Goal: Navigation & Orientation: Find specific page/section

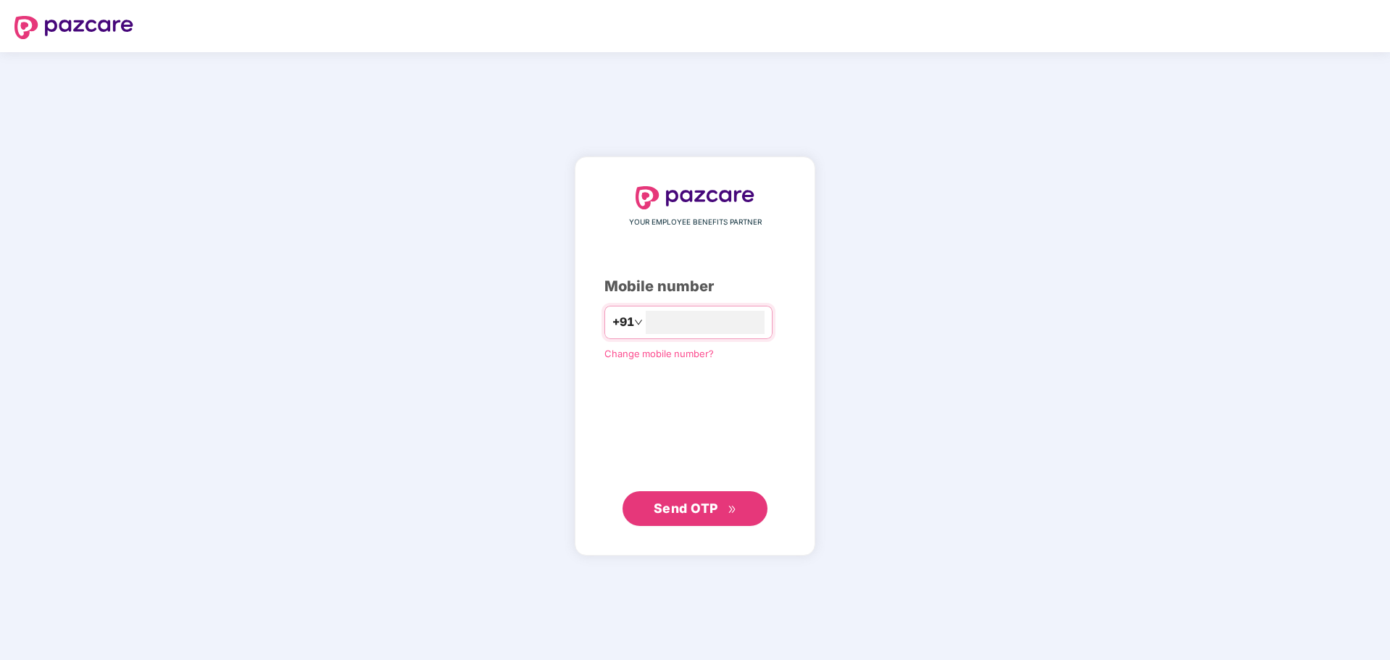
type input "**********"
click at [712, 513] on span "Send OTP" at bounding box center [686, 508] width 65 height 15
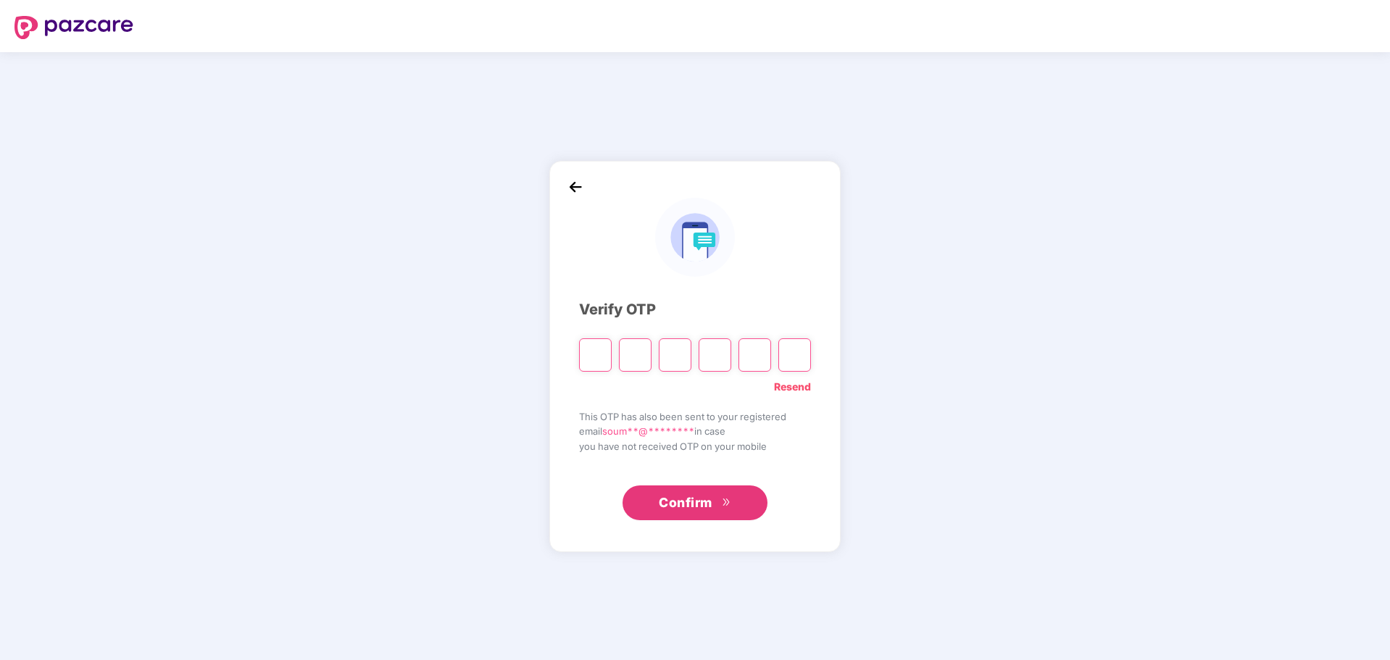
type input "*"
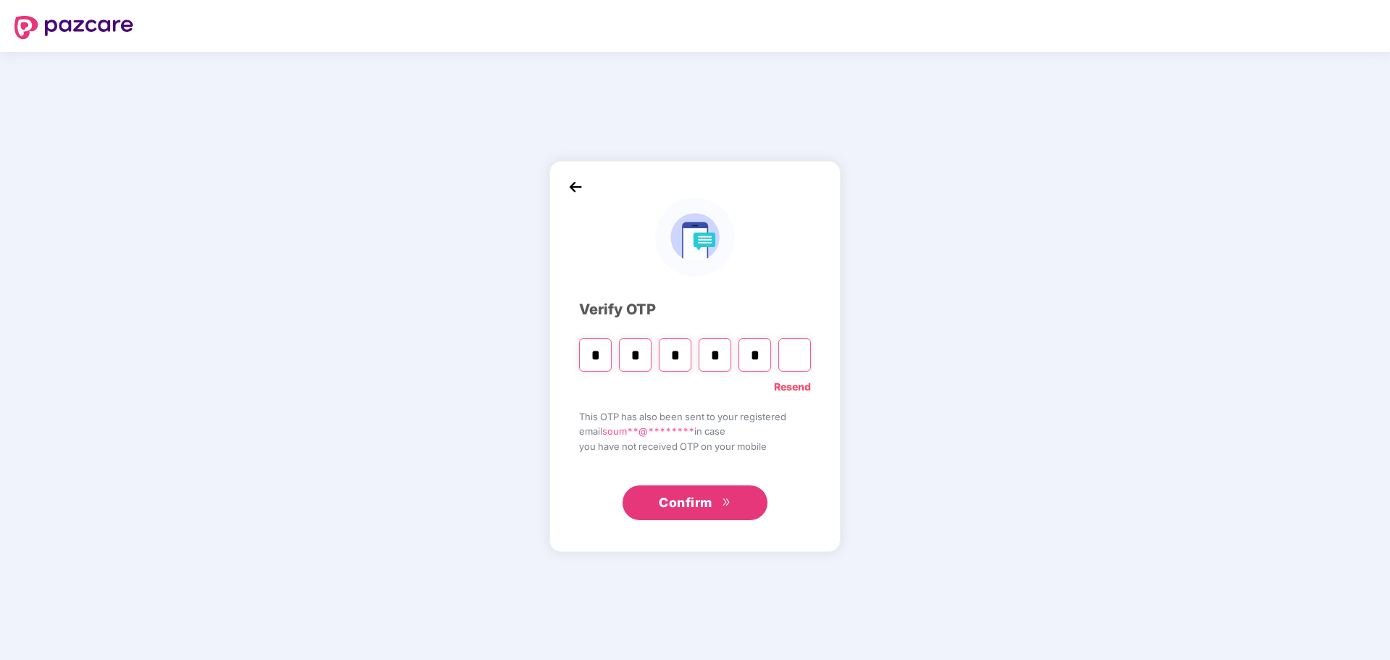
type input "*"
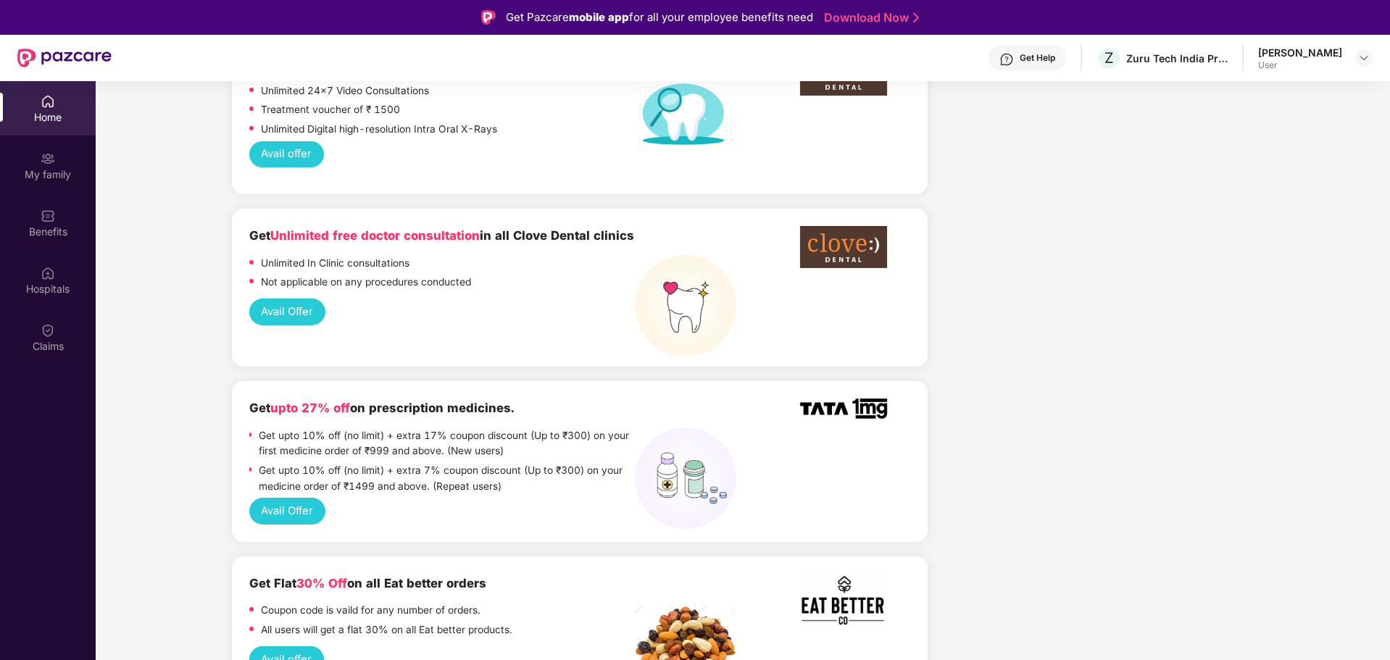
scroll to position [1087, 0]
click at [289, 298] on button "Avail Offer" at bounding box center [287, 311] width 76 height 27
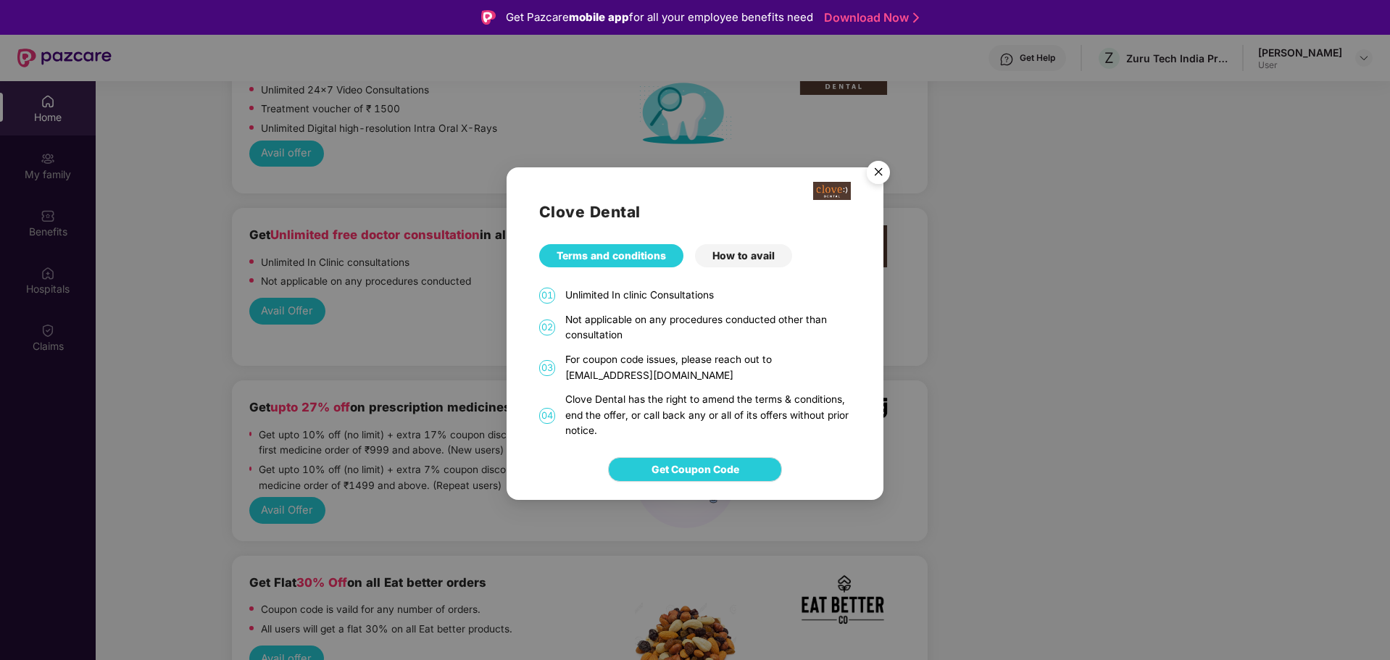
click at [880, 171] on img "Close" at bounding box center [878, 174] width 41 height 41
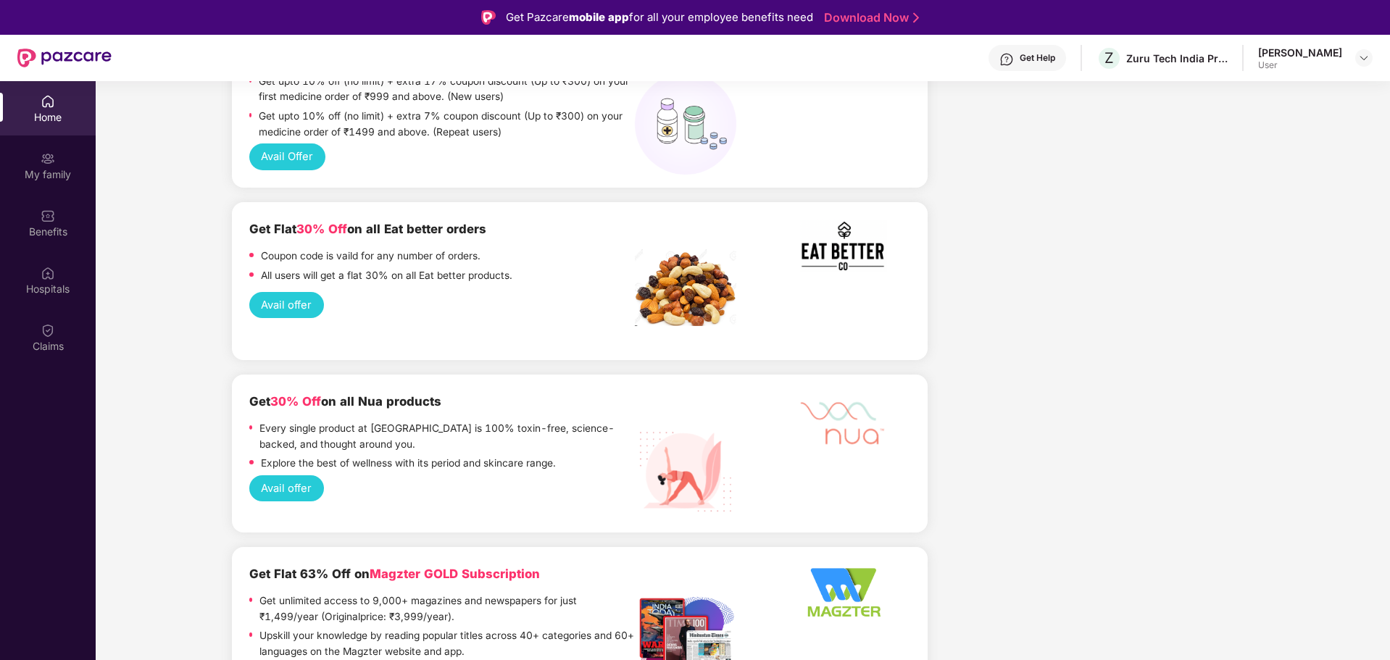
scroll to position [1450, 0]
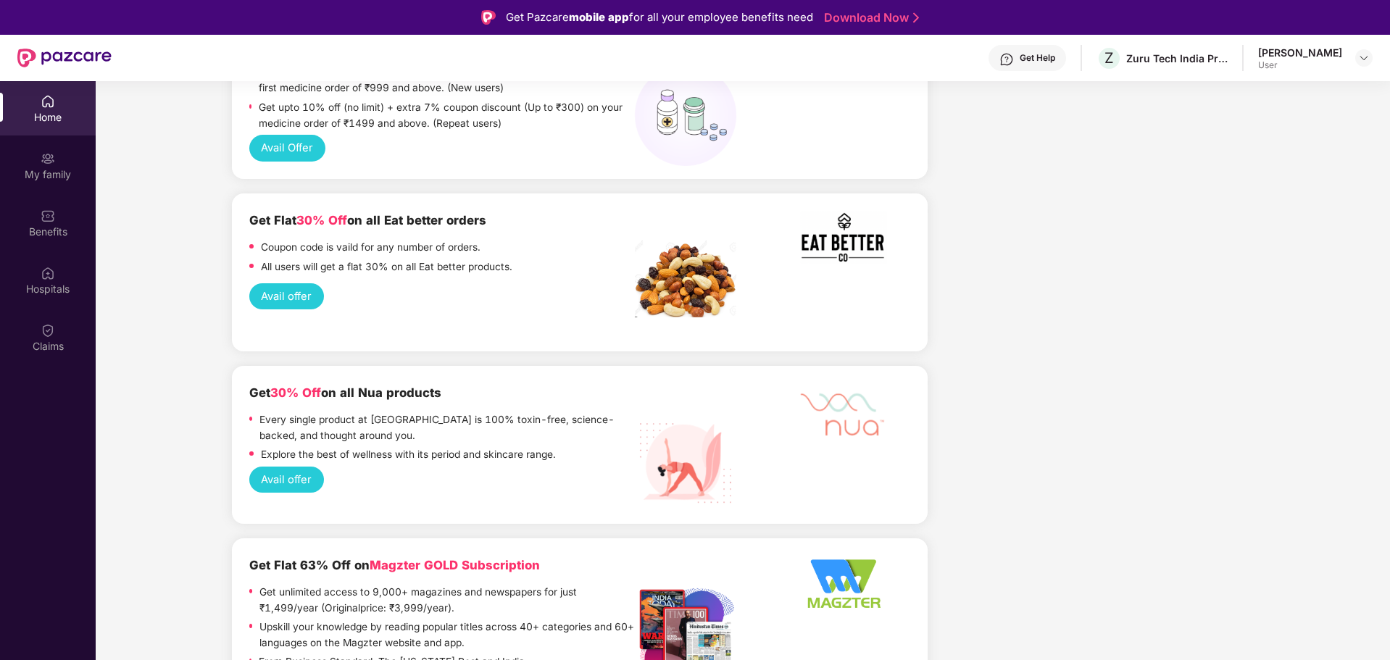
click at [289, 283] on button "Avail offer" at bounding box center [286, 296] width 75 height 27
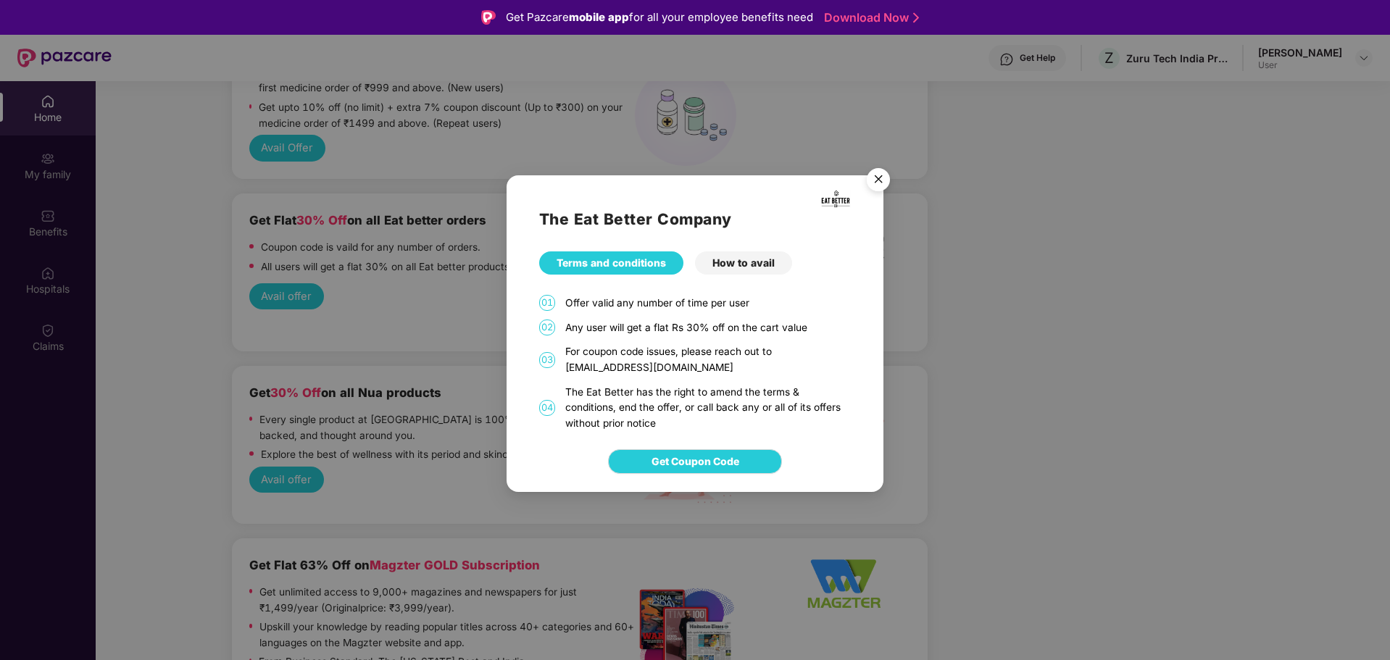
click at [766, 248] on div "The Eat Better Company Terms and conditions How to avail 01 Offer valid any num…" at bounding box center [695, 303] width 377 height 257
click at [757, 262] on div "How to avail" at bounding box center [743, 263] width 97 height 23
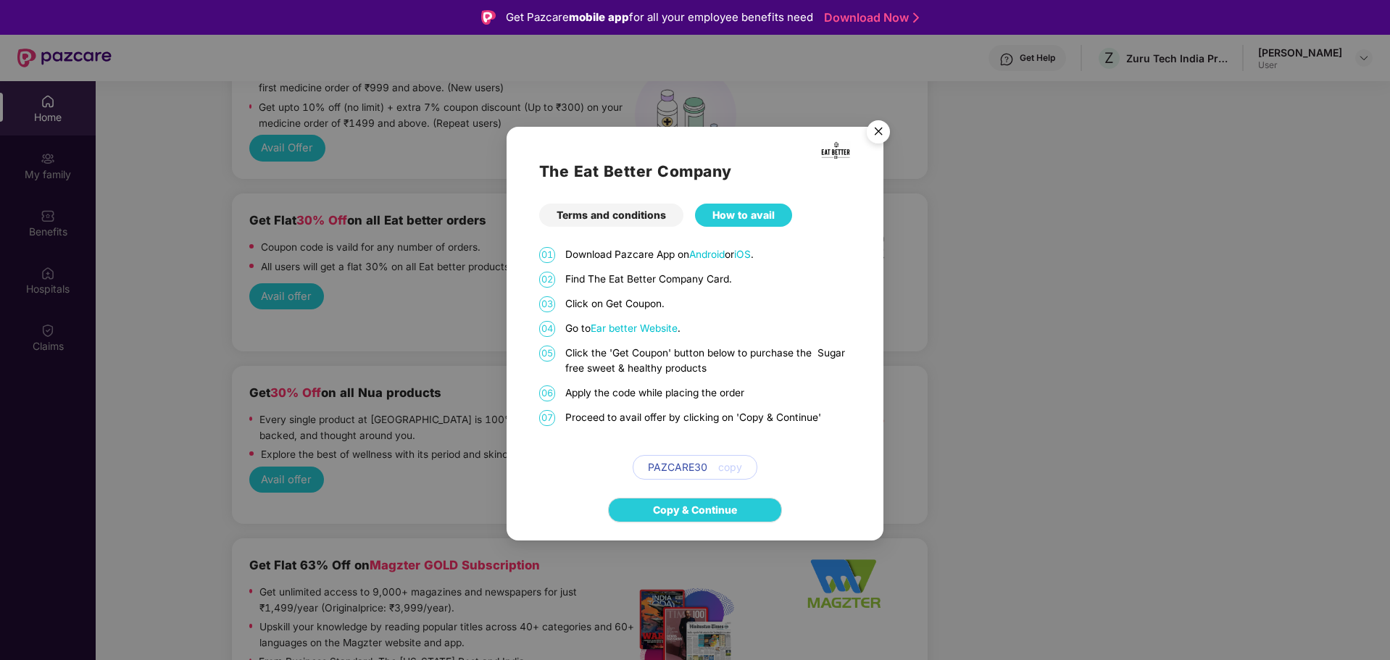
click at [884, 133] on img "Close" at bounding box center [878, 134] width 41 height 41
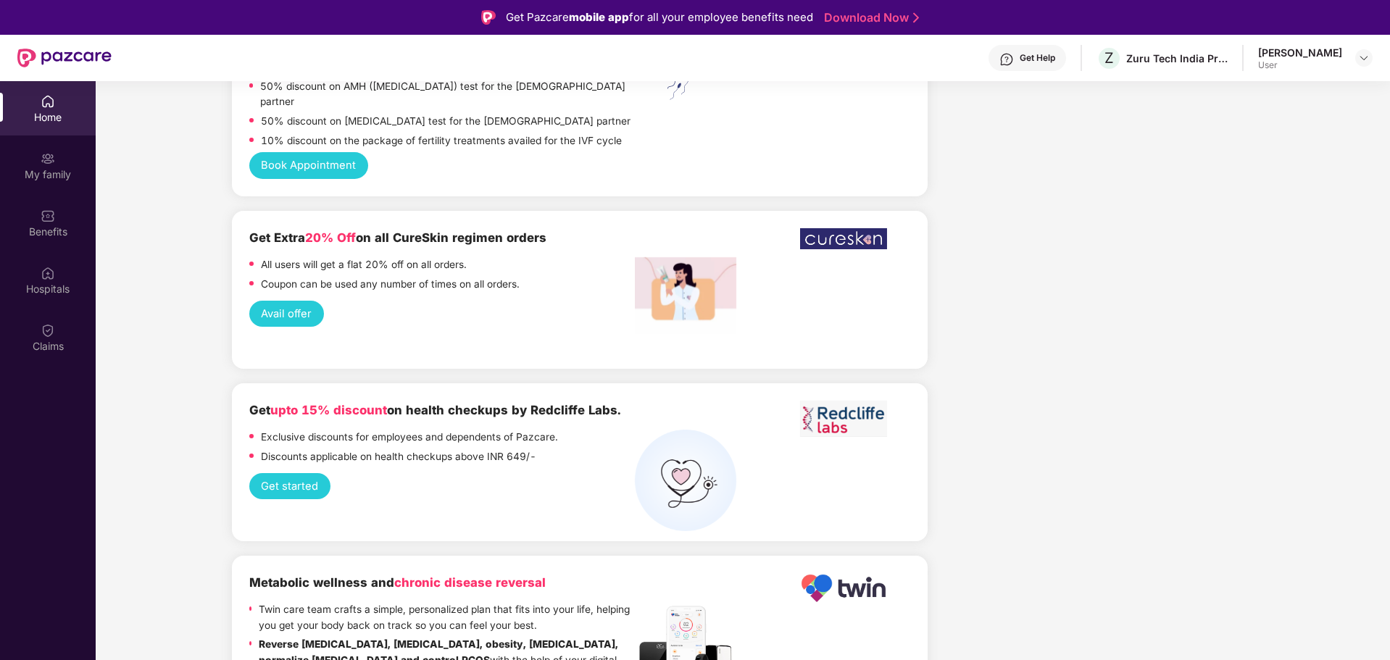
scroll to position [2682, 0]
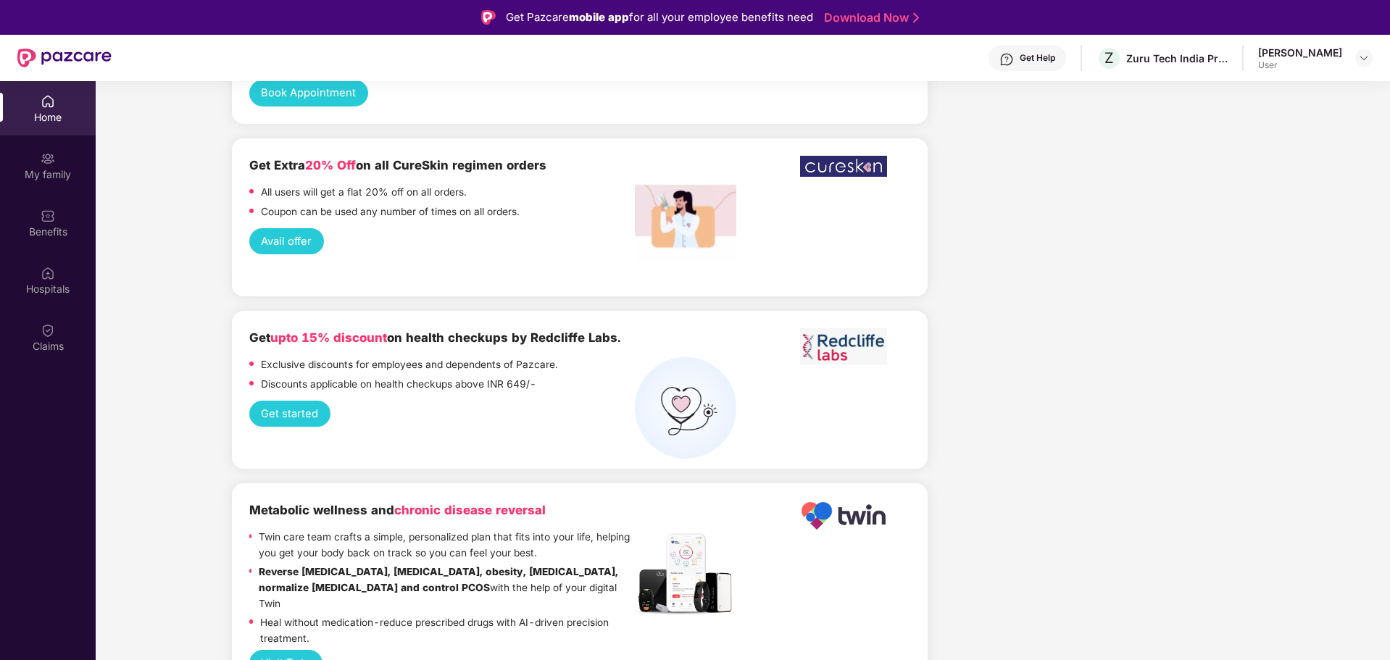
click at [302, 401] on button "Get started" at bounding box center [289, 414] width 81 height 27
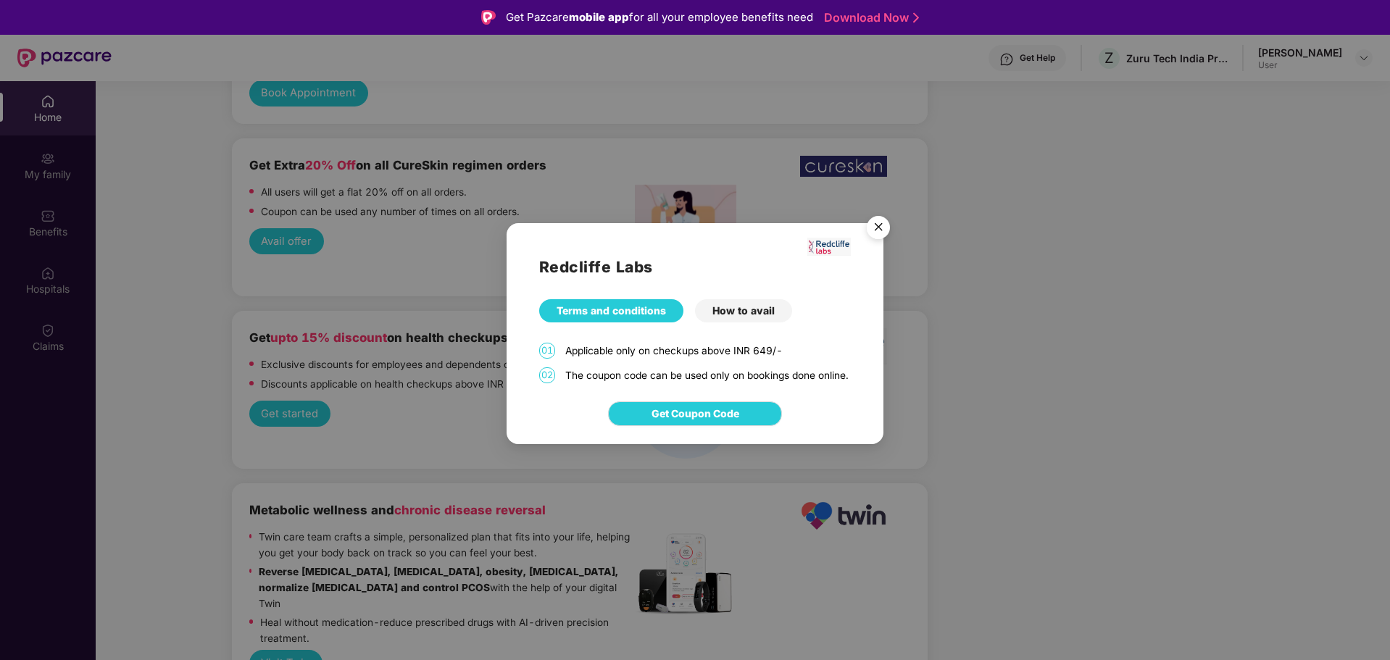
click at [733, 305] on div "How to avail" at bounding box center [743, 310] width 97 height 23
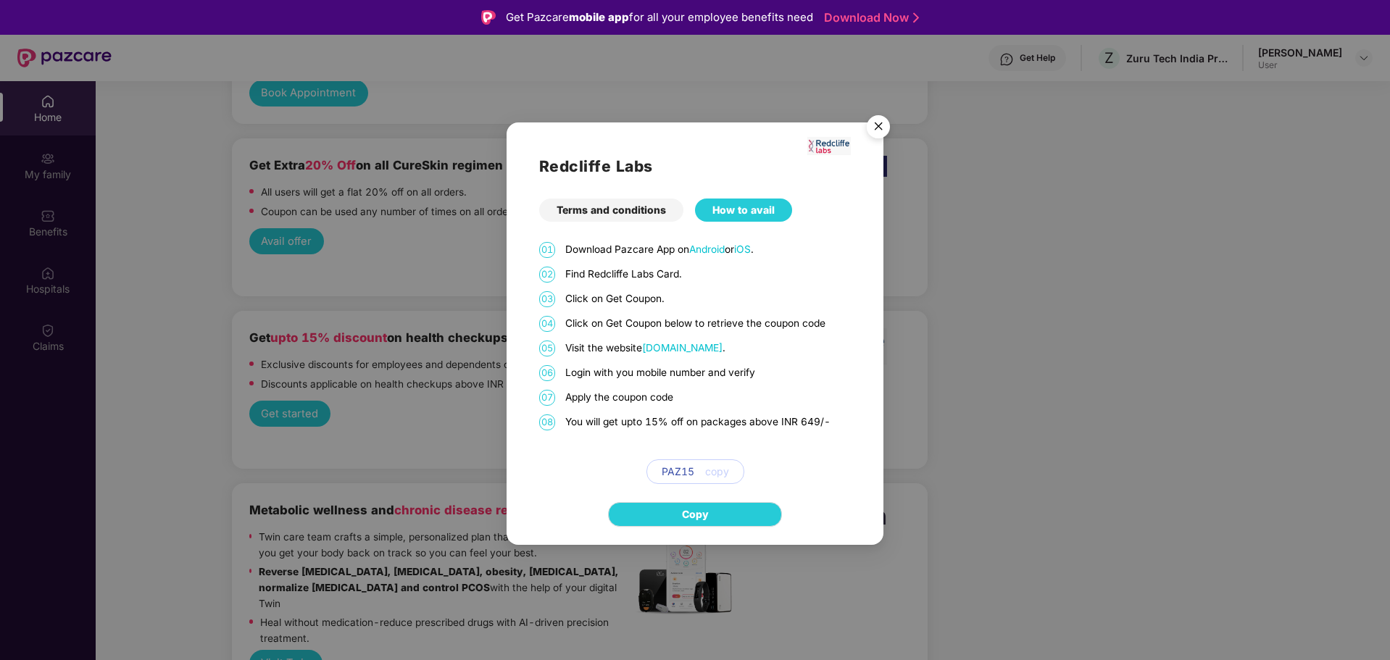
click at [881, 130] on img "Close" at bounding box center [878, 129] width 41 height 41
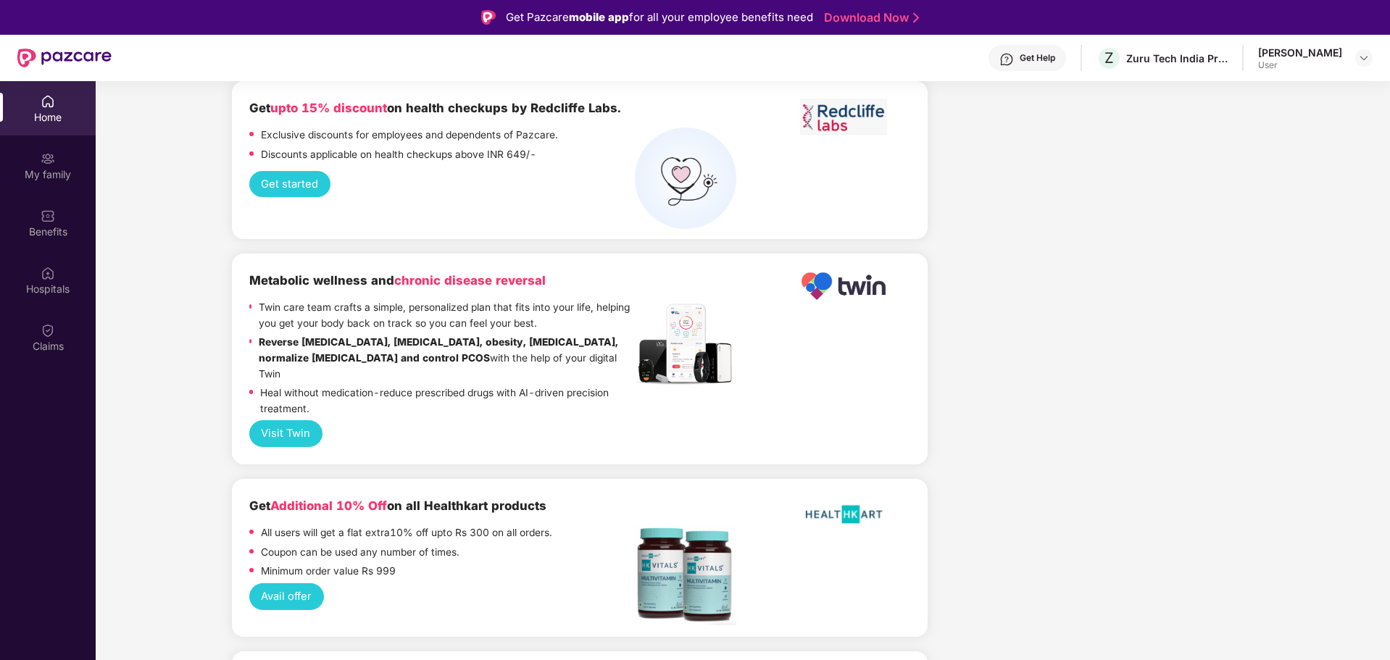
scroll to position [2914, 0]
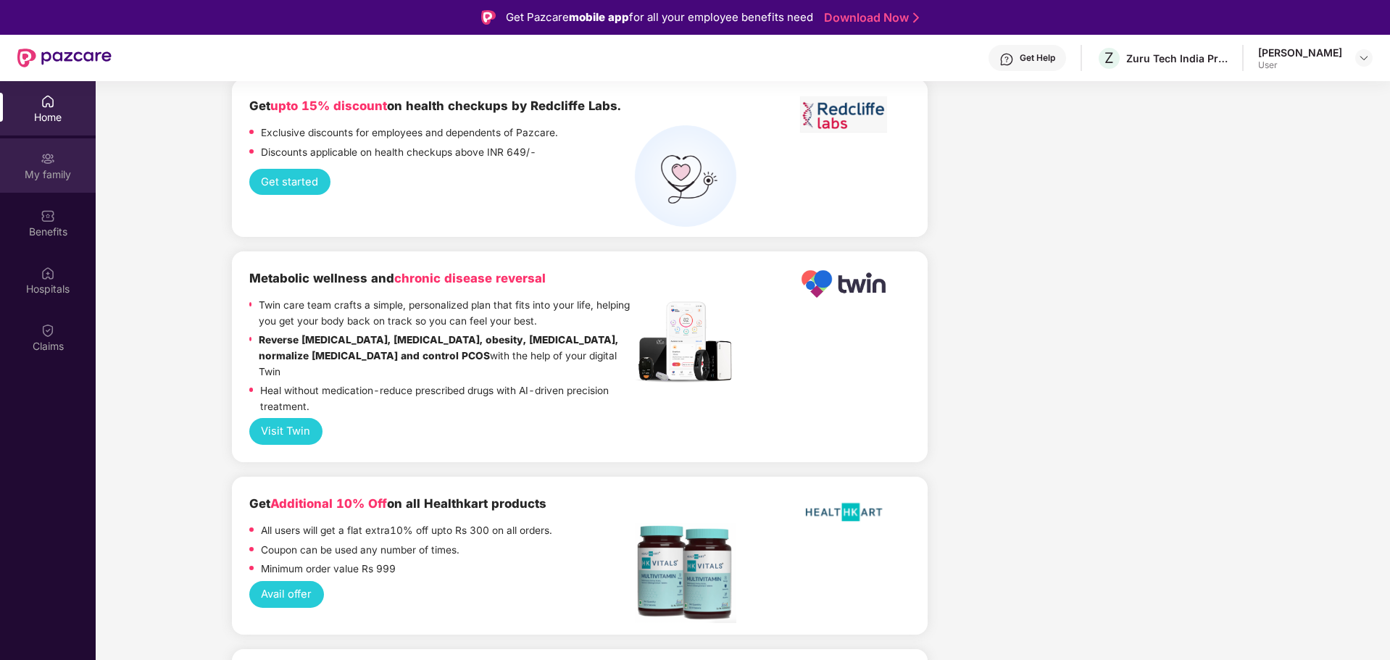
click at [55, 162] on div "My family" at bounding box center [48, 165] width 96 height 54
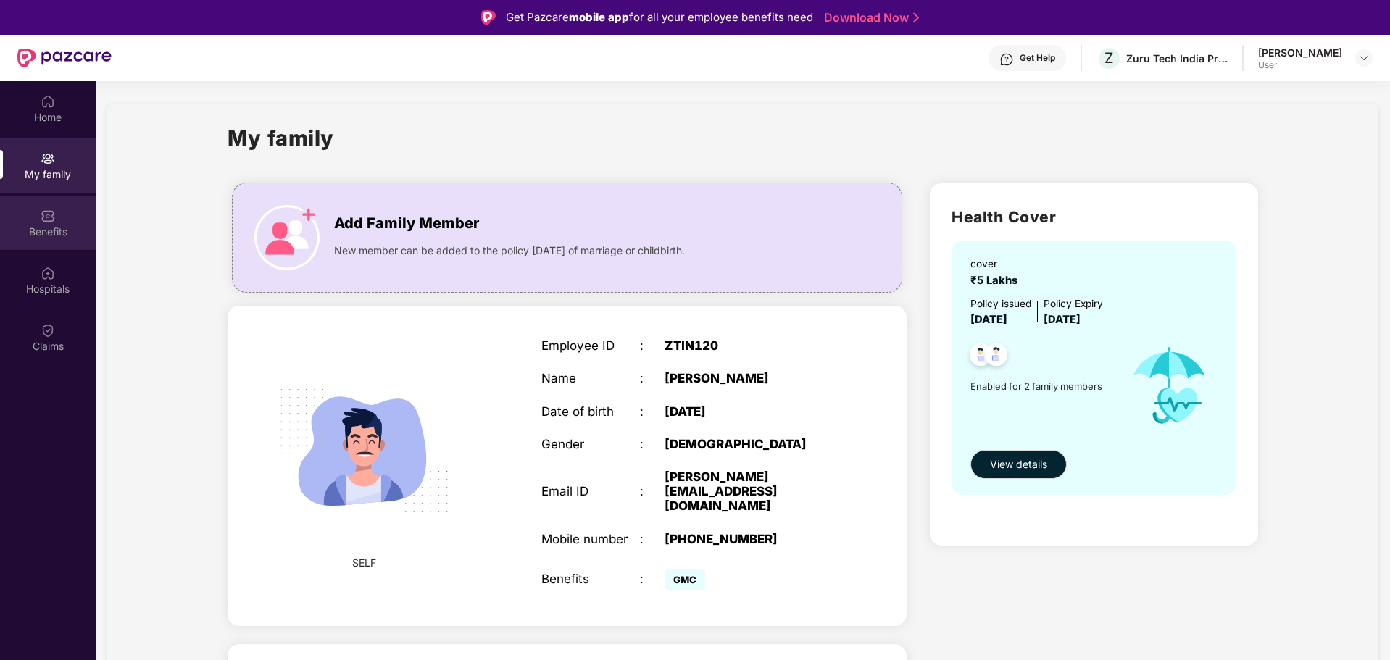
click at [36, 206] on div "Benefits" at bounding box center [48, 223] width 96 height 54
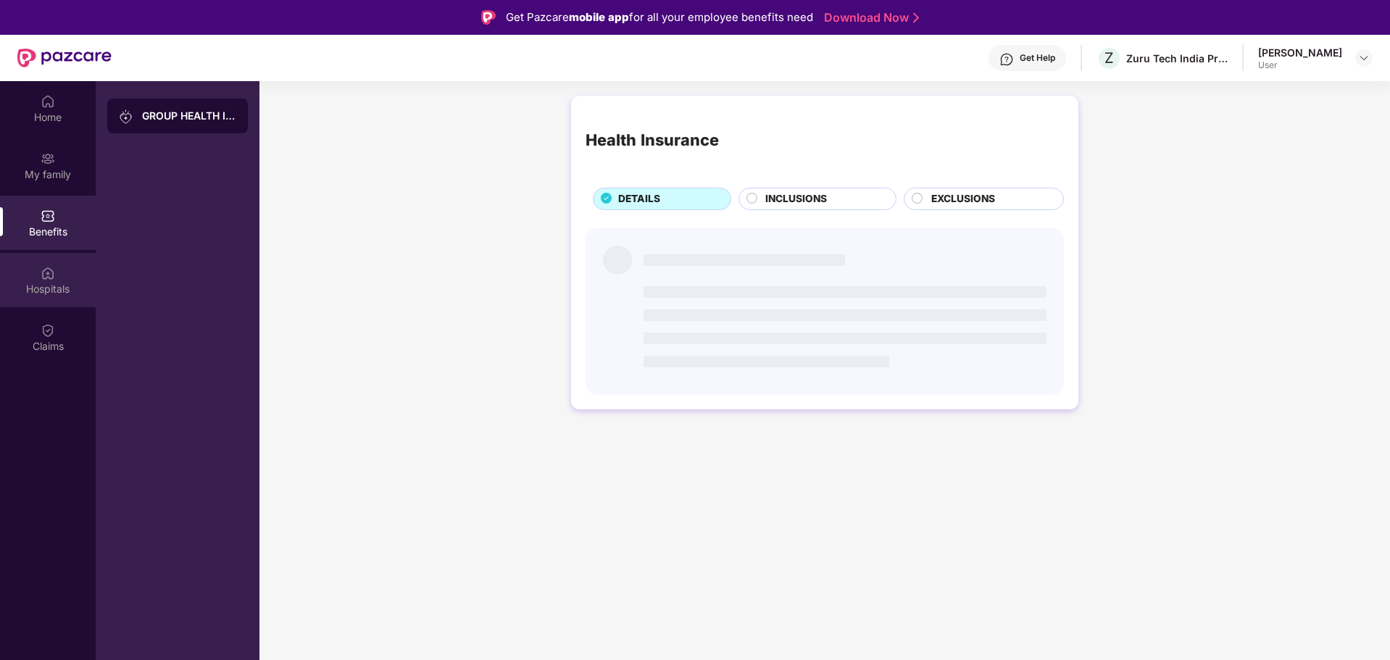
click at [41, 274] on img at bounding box center [48, 273] width 14 height 14
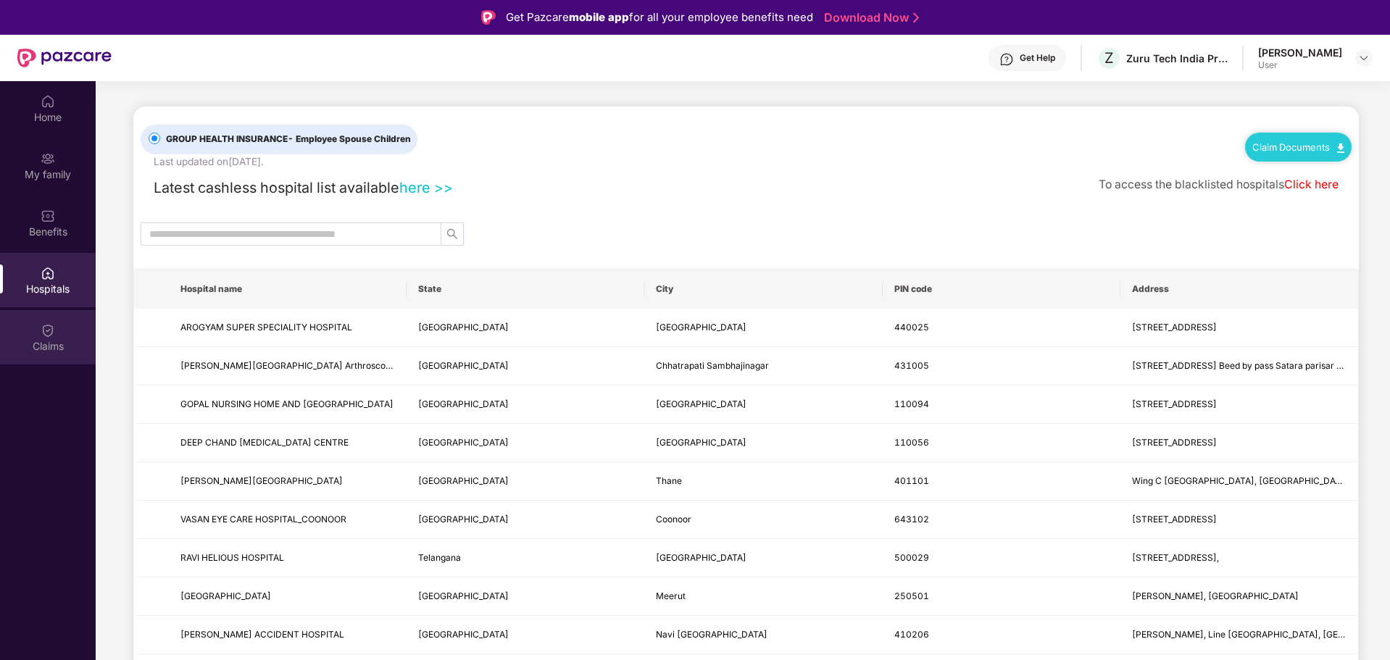
click at [41, 324] on img at bounding box center [48, 330] width 14 height 14
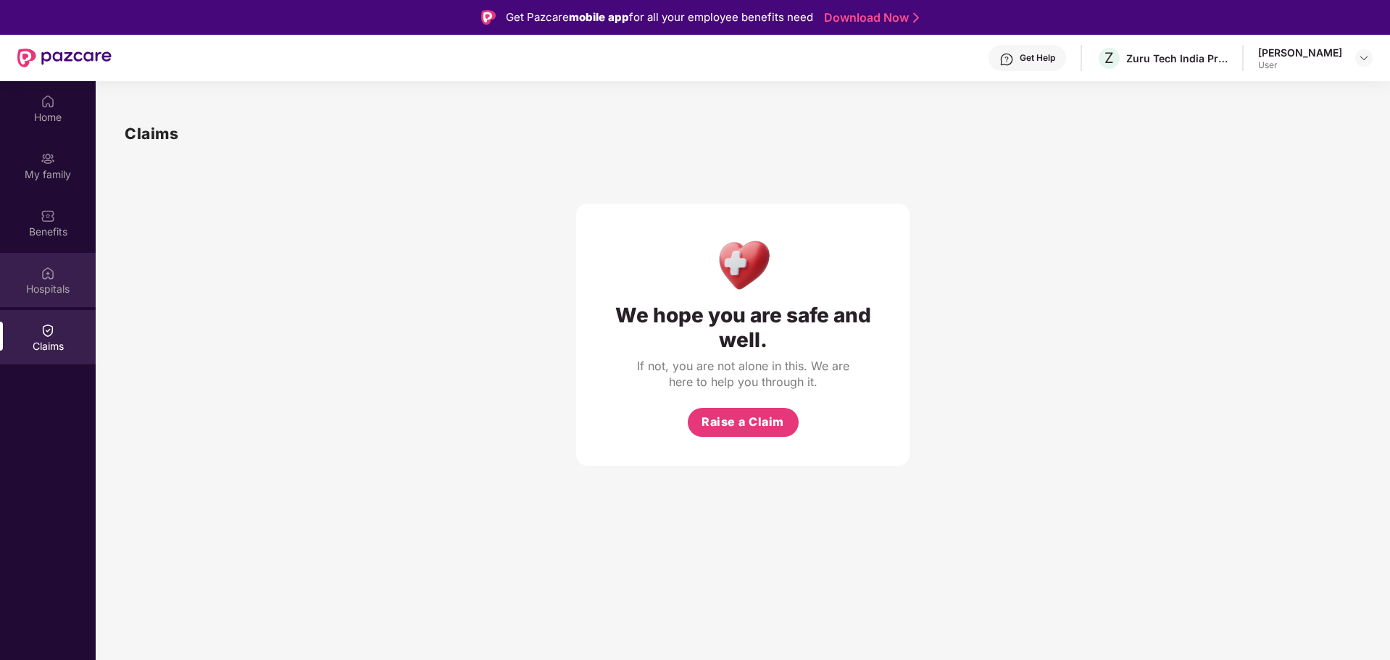
click at [47, 276] on img at bounding box center [48, 273] width 14 height 14
